Goal: Transaction & Acquisition: Download file/media

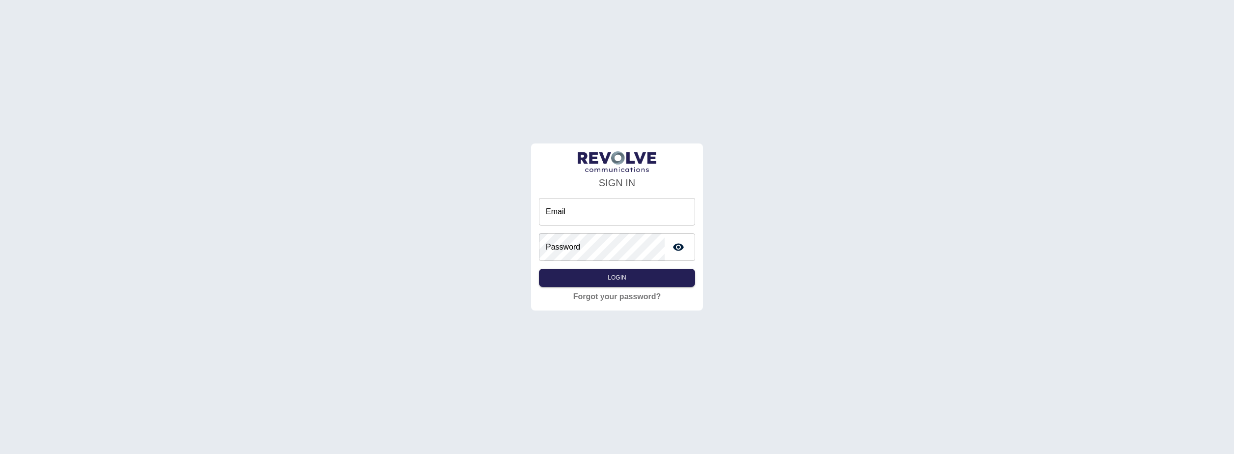
type input "**********"
click at [639, 277] on button "Login" at bounding box center [617, 278] width 156 height 18
type input "**********"
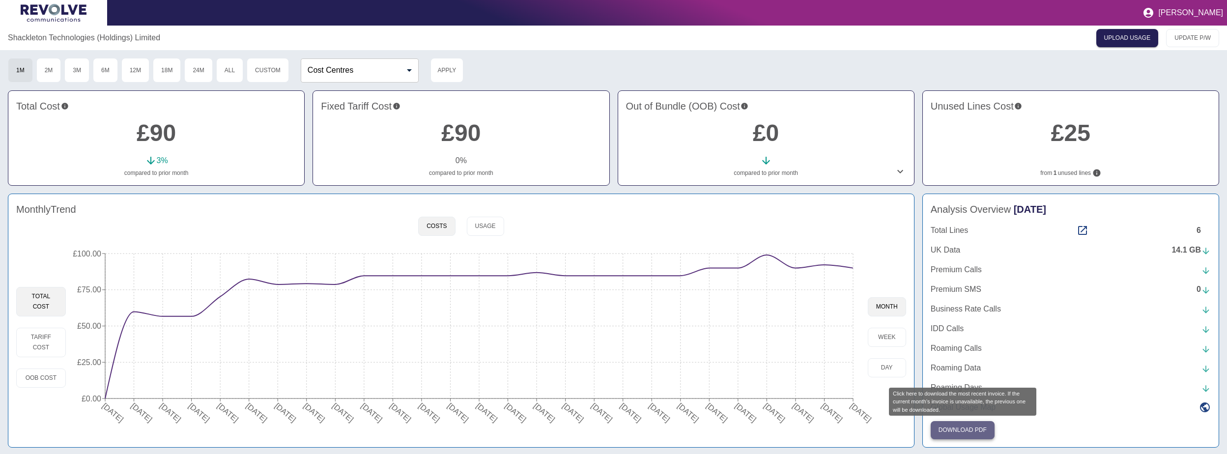
click at [966, 434] on button "Download PDF" at bounding box center [962, 430] width 64 height 18
